Goal: Task Accomplishment & Management: Use online tool/utility

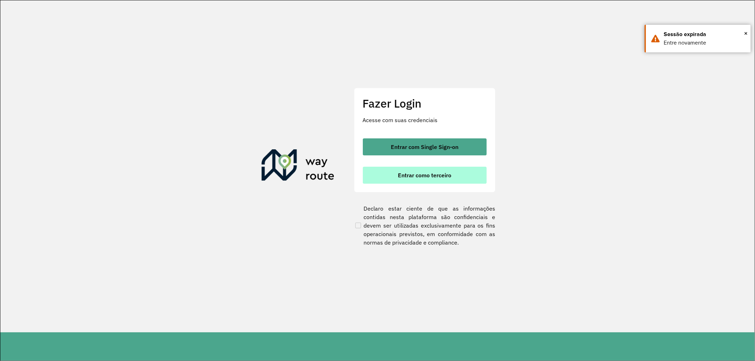
click at [372, 179] on button "Entrar como terceiro" at bounding box center [425, 175] width 124 height 17
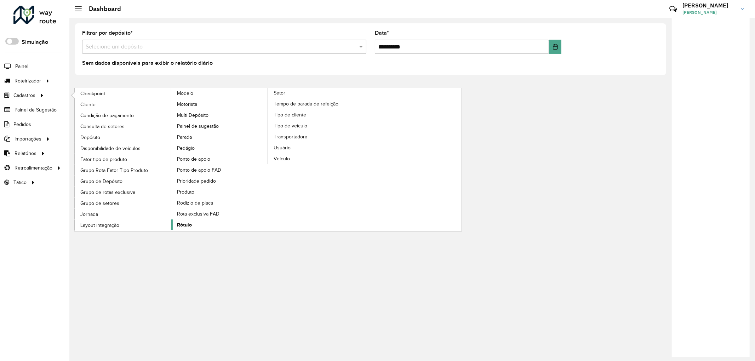
click at [192, 221] on span "Rótulo" at bounding box center [184, 224] width 15 height 7
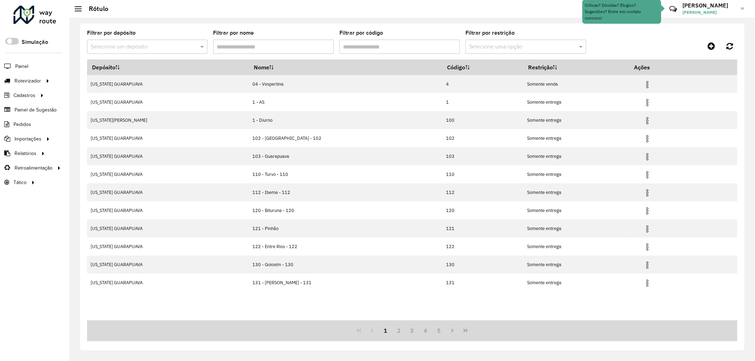
click at [176, 44] on input "text" at bounding box center [140, 47] width 99 height 9
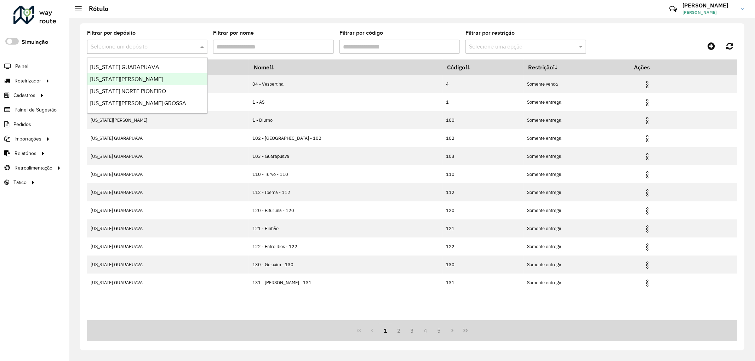
click at [144, 79] on div "[US_STATE][PERSON_NAME]" at bounding box center [147, 79] width 120 height 12
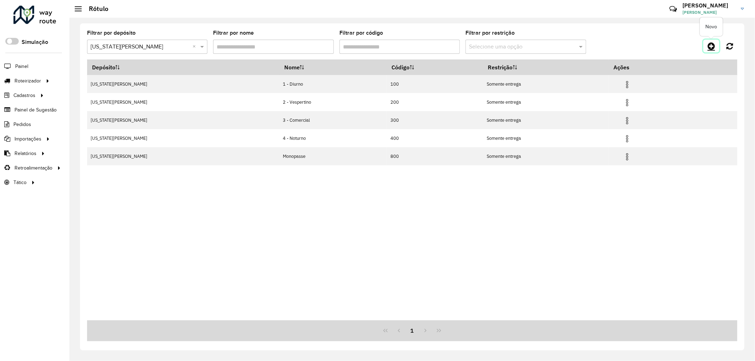
click at [711, 46] on icon at bounding box center [711, 46] width 7 height 9
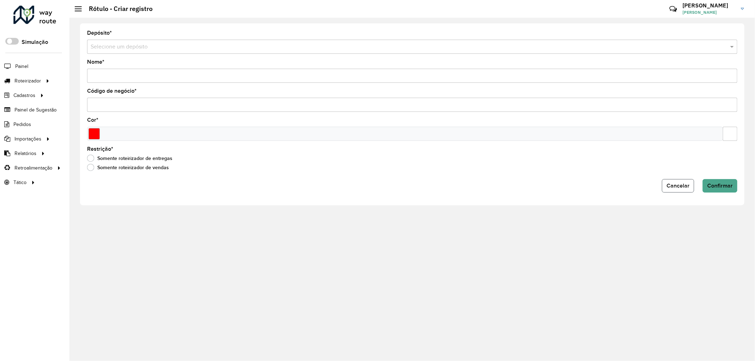
click at [690, 184] on button "Cancelar" at bounding box center [678, 185] width 32 height 13
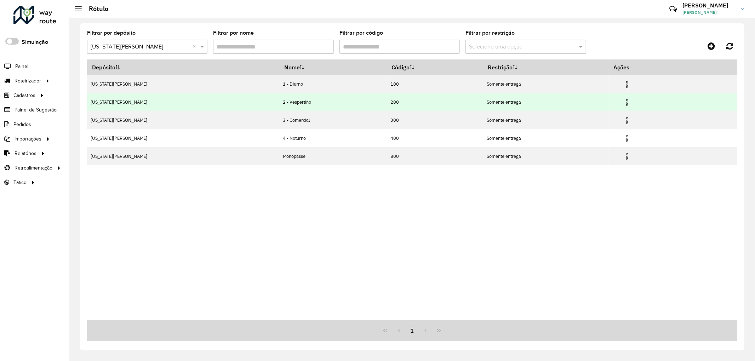
click at [623, 103] on img at bounding box center [627, 102] width 9 height 9
